Goal: Navigation & Orientation: Find specific page/section

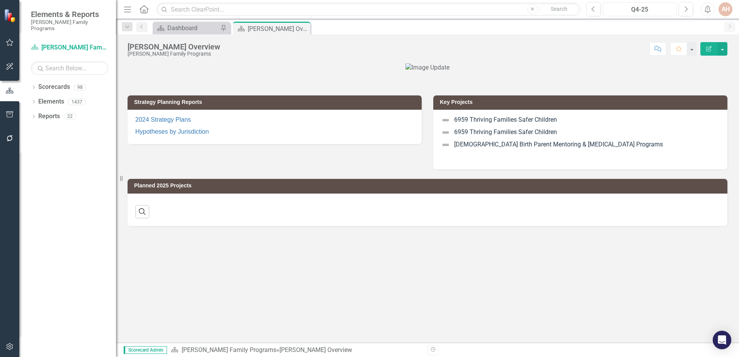
click at [637, 10] on div "Q4-25" at bounding box center [640, 9] width 68 height 9
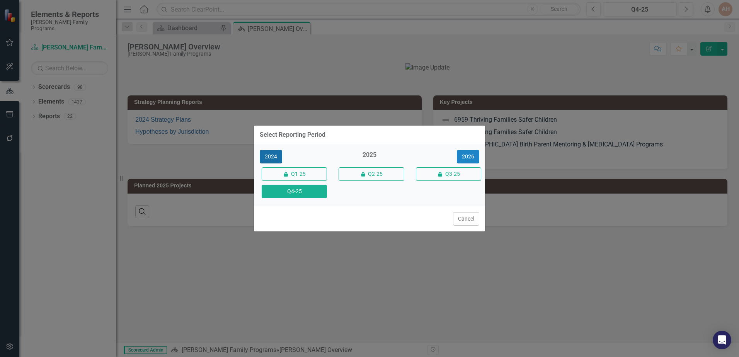
click at [272, 156] on button "2024" at bounding box center [271, 157] width 22 height 14
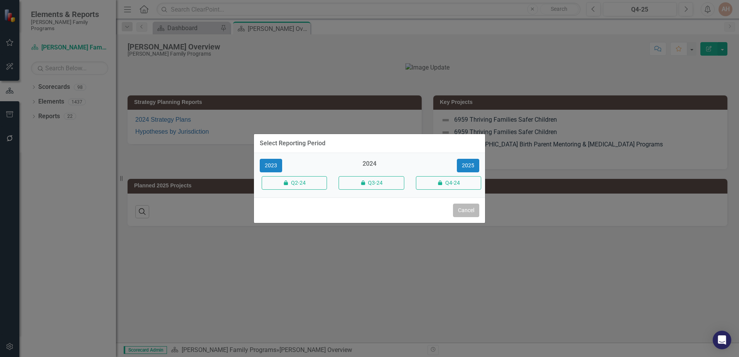
click at [464, 210] on button "Cancel" at bounding box center [466, 211] width 26 height 14
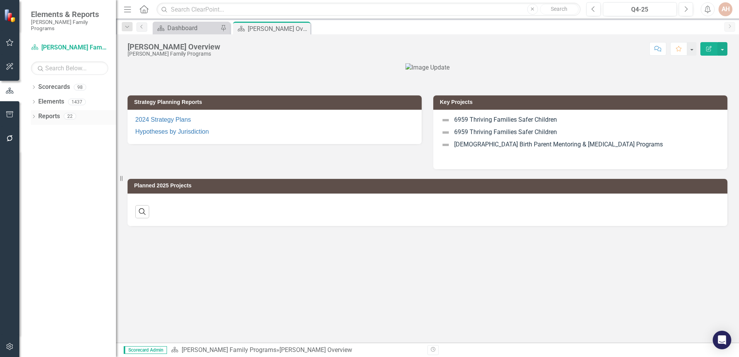
click at [38, 111] on div "Dropdown Reports 22" at bounding box center [73, 117] width 85 height 15
click at [36, 115] on icon "Dropdown" at bounding box center [33, 117] width 5 height 4
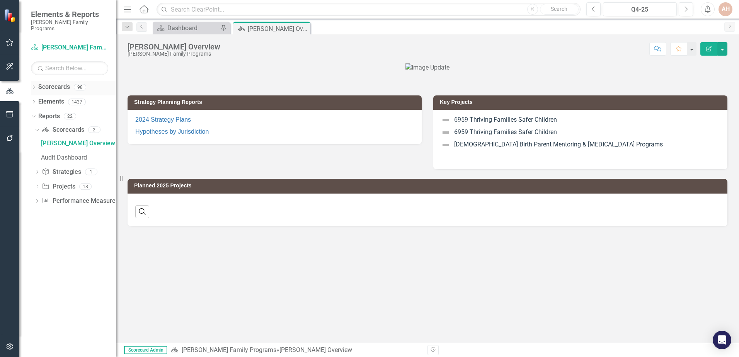
click at [53, 83] on link "Scorecards" at bounding box center [54, 87] width 32 height 9
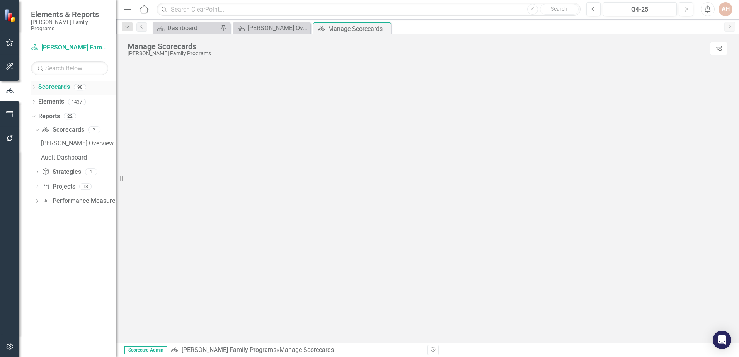
click at [34, 86] on icon "Dropdown" at bounding box center [33, 88] width 5 height 4
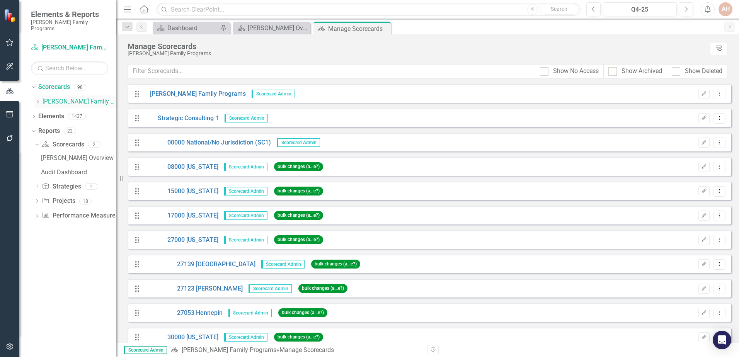
click at [38, 100] on icon at bounding box center [38, 102] width 2 height 4
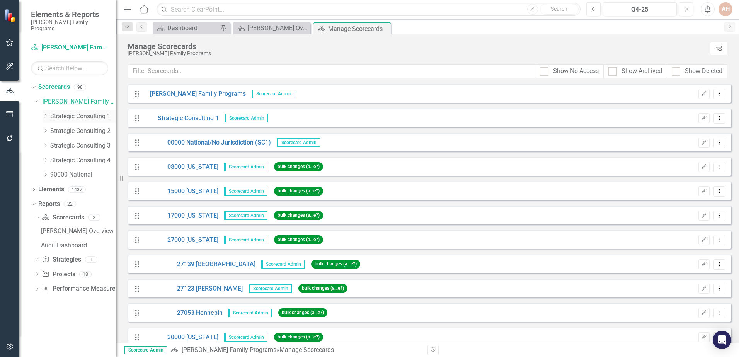
click at [44, 114] on icon "Dropdown" at bounding box center [46, 116] width 6 height 5
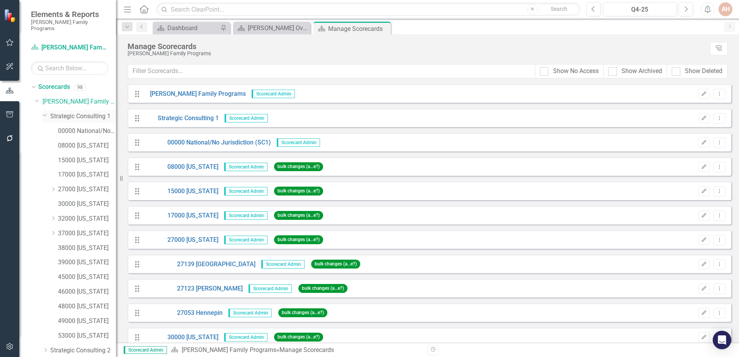
click at [76, 112] on link "Strategic Consulting 1" at bounding box center [83, 116] width 66 height 9
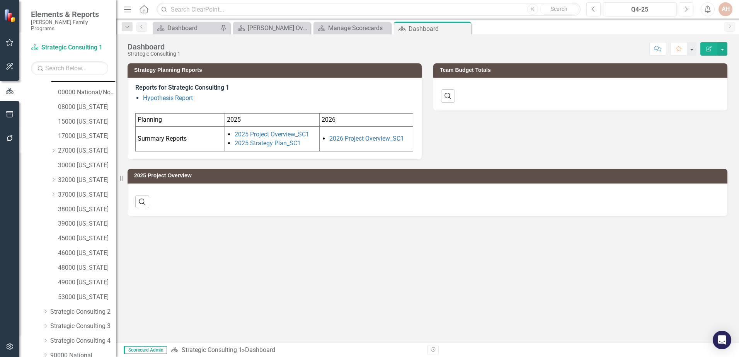
scroll to position [93, 0]
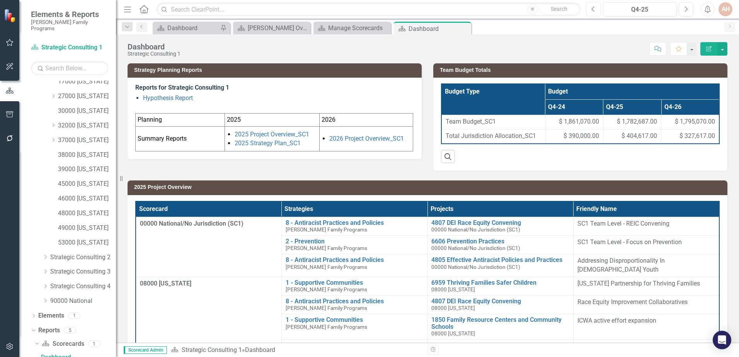
click at [595, 10] on icon "Previous" at bounding box center [594, 9] width 4 height 7
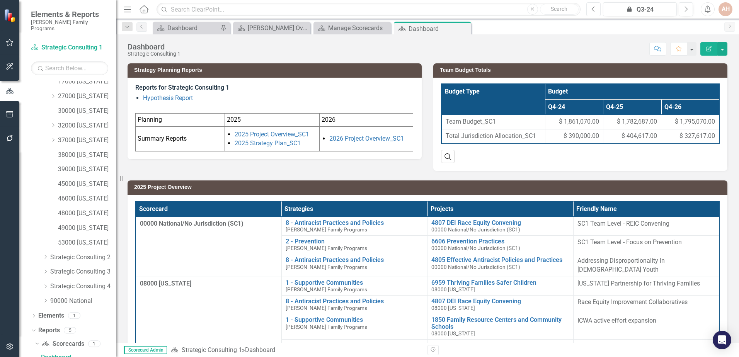
click at [595, 10] on icon "Previous" at bounding box center [594, 9] width 4 height 7
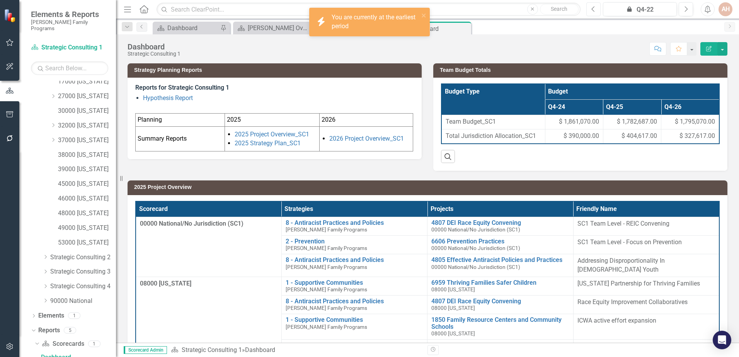
click at [595, 10] on icon "Previous" at bounding box center [594, 9] width 4 height 7
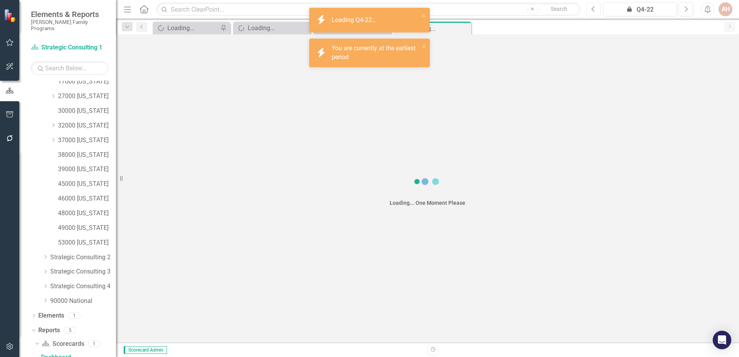
click at [595, 10] on icon "Previous" at bounding box center [594, 9] width 4 height 7
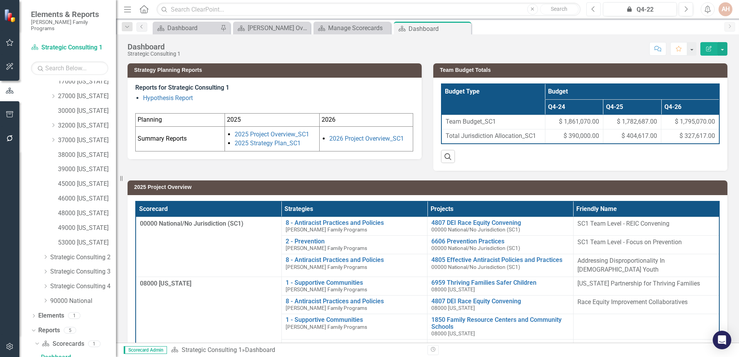
click at [595, 10] on icon "Previous" at bounding box center [594, 9] width 4 height 7
click at [594, 7] on icon "Previous" at bounding box center [594, 9] width 4 height 7
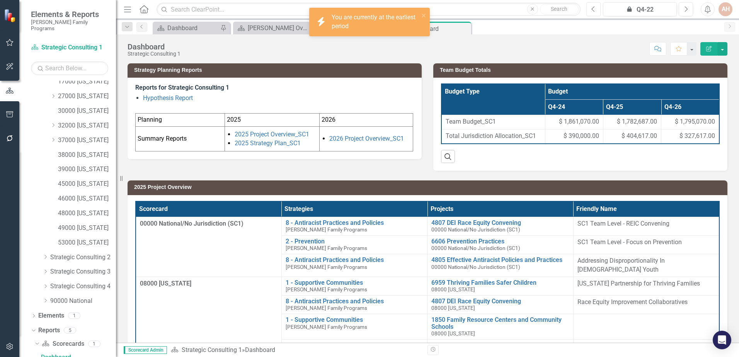
click at [594, 7] on icon "Previous" at bounding box center [594, 9] width 4 height 7
